Goal: Task Accomplishment & Management: Use online tool/utility

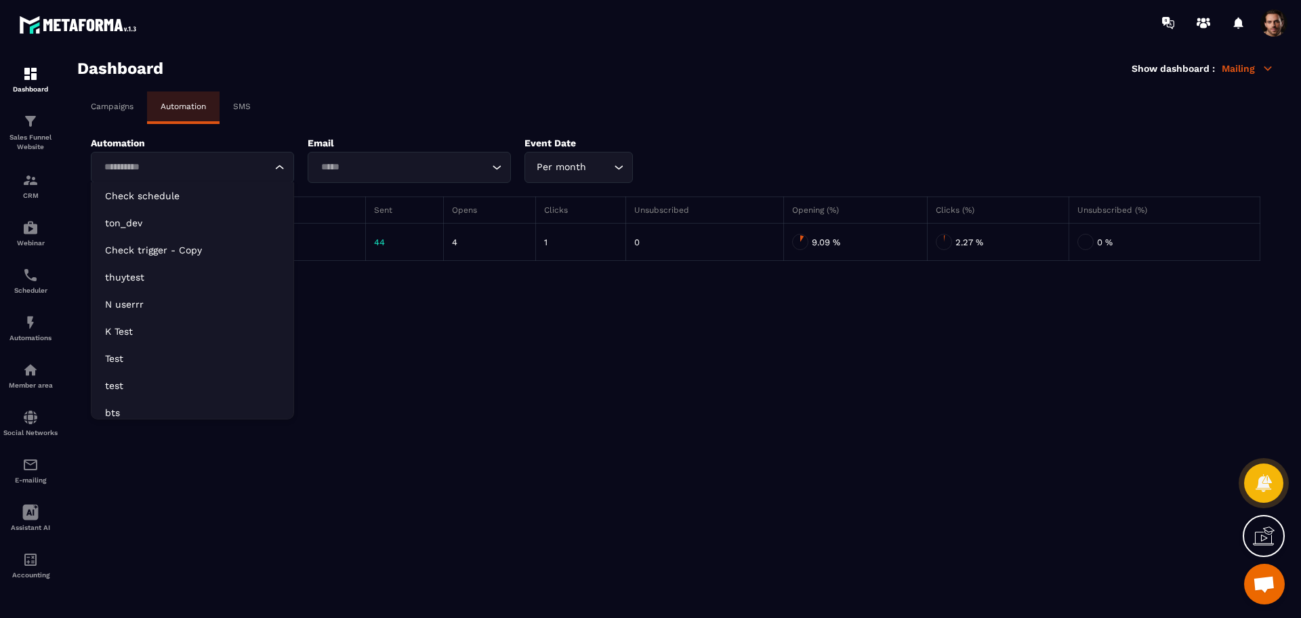
drag, startPoint x: 0, startPoint y: 0, endPoint x: 229, endPoint y: 165, distance: 282.0
click at [229, 165] on input "Search for option" at bounding box center [186, 167] width 172 height 15
click at [224, 187] on li "Check schedule" at bounding box center [192, 195] width 202 height 27
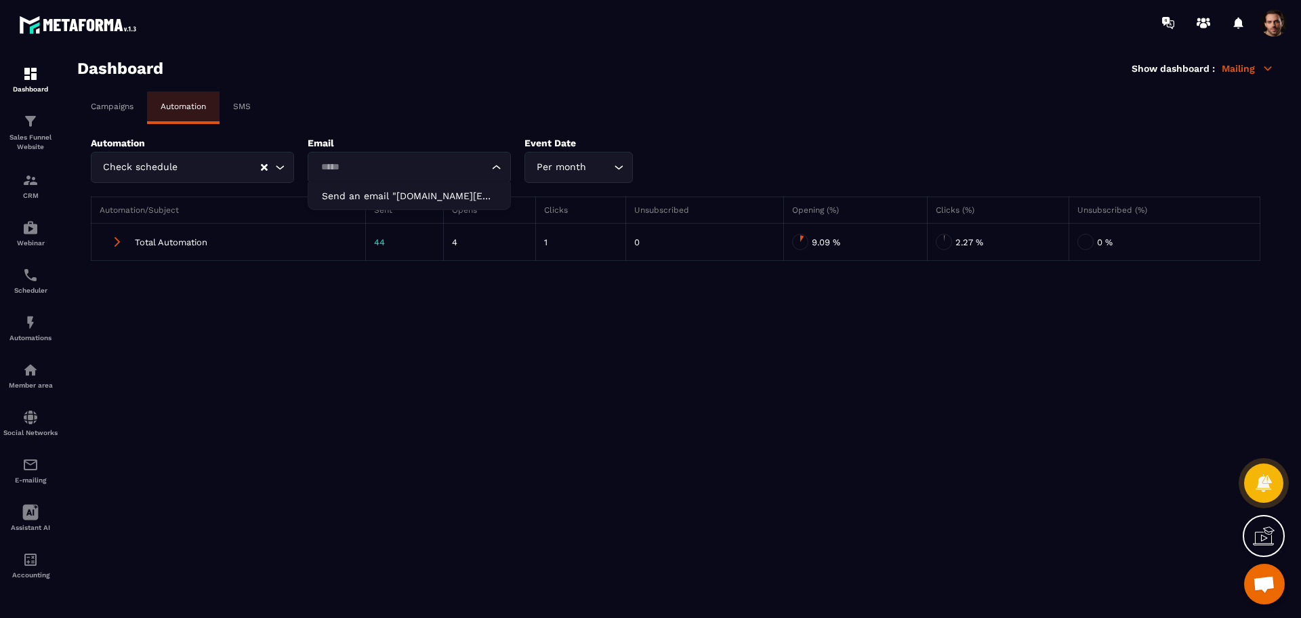
click at [368, 156] on div "Loading..." at bounding box center [409, 167] width 203 height 31
click at [385, 194] on p "Send an email "thunhantranthi.vn@gmail.com"" at bounding box center [409, 196] width 175 height 14
